Goal: Information Seeking & Learning: Find specific fact

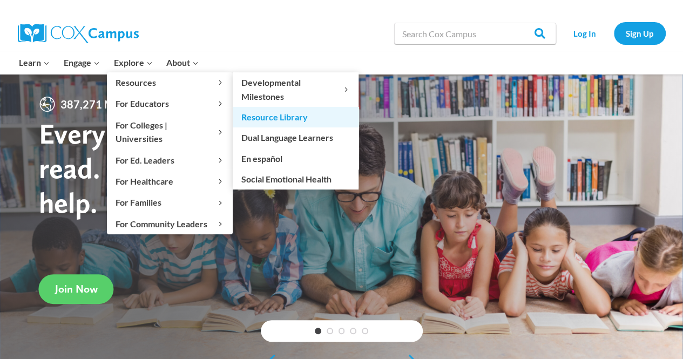
click at [271, 114] on link "Resource Library" at bounding box center [296, 117] width 126 height 21
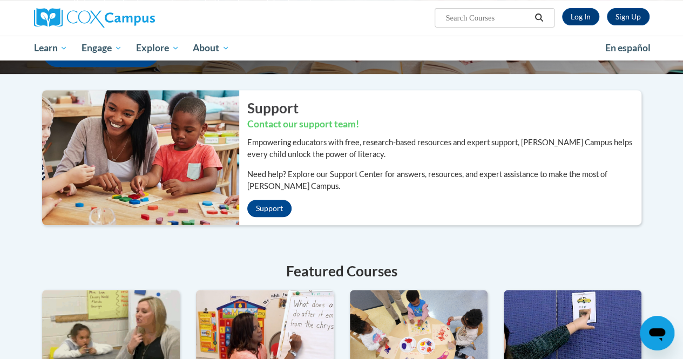
scroll to position [203, 0]
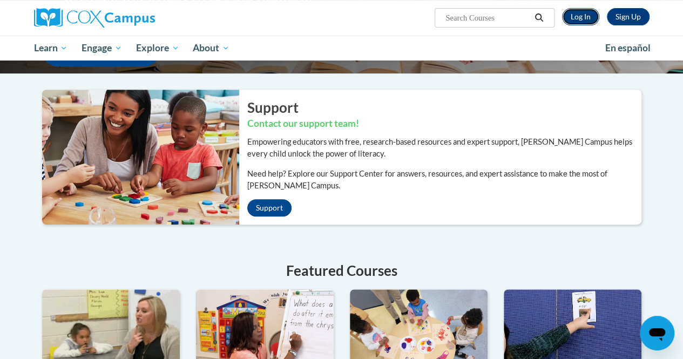
click at [573, 23] on link "Log In" at bounding box center [580, 16] width 37 height 17
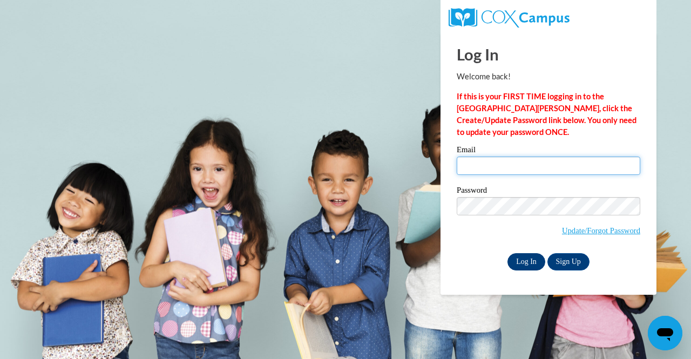
type input "sarahldiffley@gmail.com"
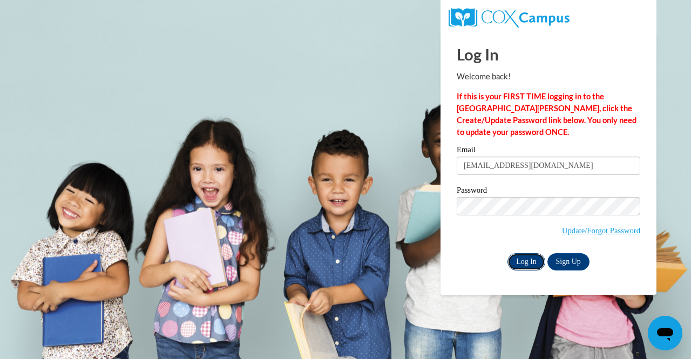
click at [538, 262] on input "Log In" at bounding box center [526, 261] width 38 height 17
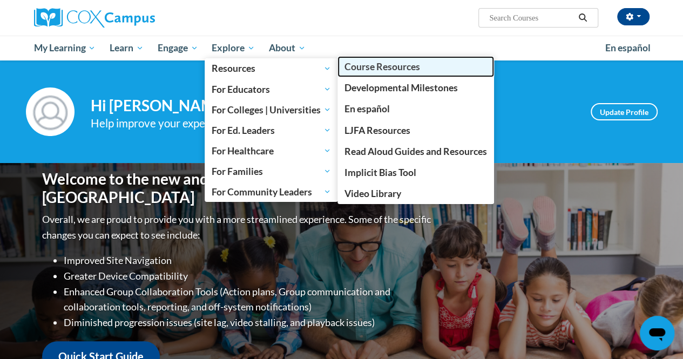
click at [383, 66] on span "Course Resources" at bounding box center [382, 66] width 76 height 11
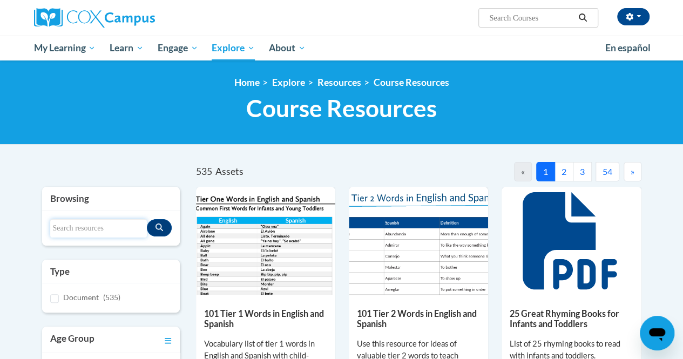
click at [112, 225] on input "Search resources" at bounding box center [98, 228] width 97 height 18
type input "fidelity"
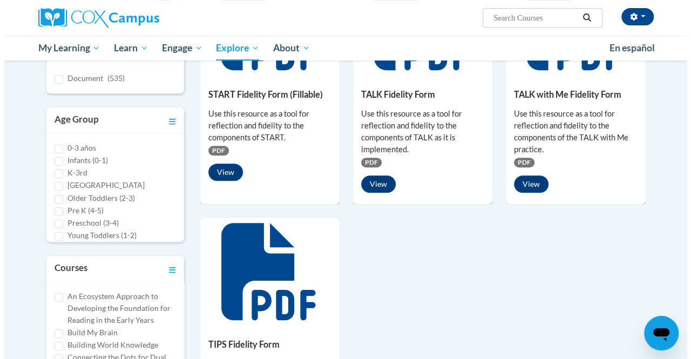
scroll to position [212, 0]
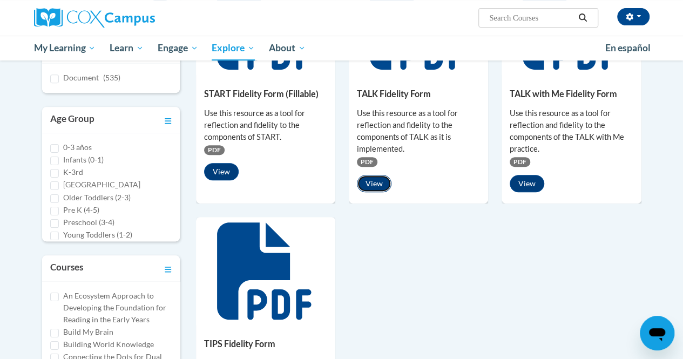
click at [371, 184] on button "View" at bounding box center [374, 183] width 35 height 17
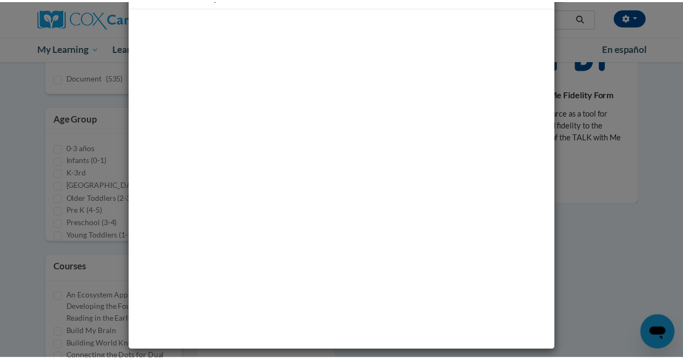
scroll to position [0, 0]
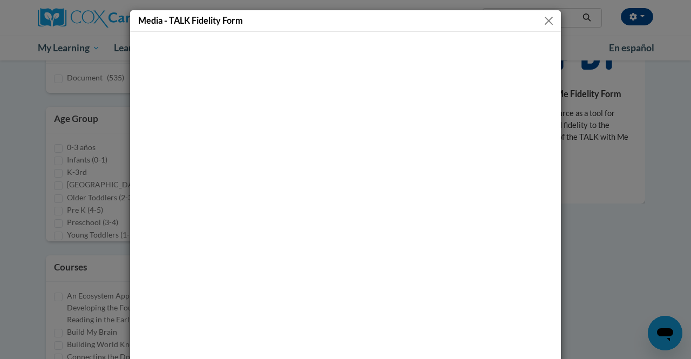
click at [545, 22] on button "Close" at bounding box center [548, 20] width 13 height 13
